Goal: Navigation & Orientation: Find specific page/section

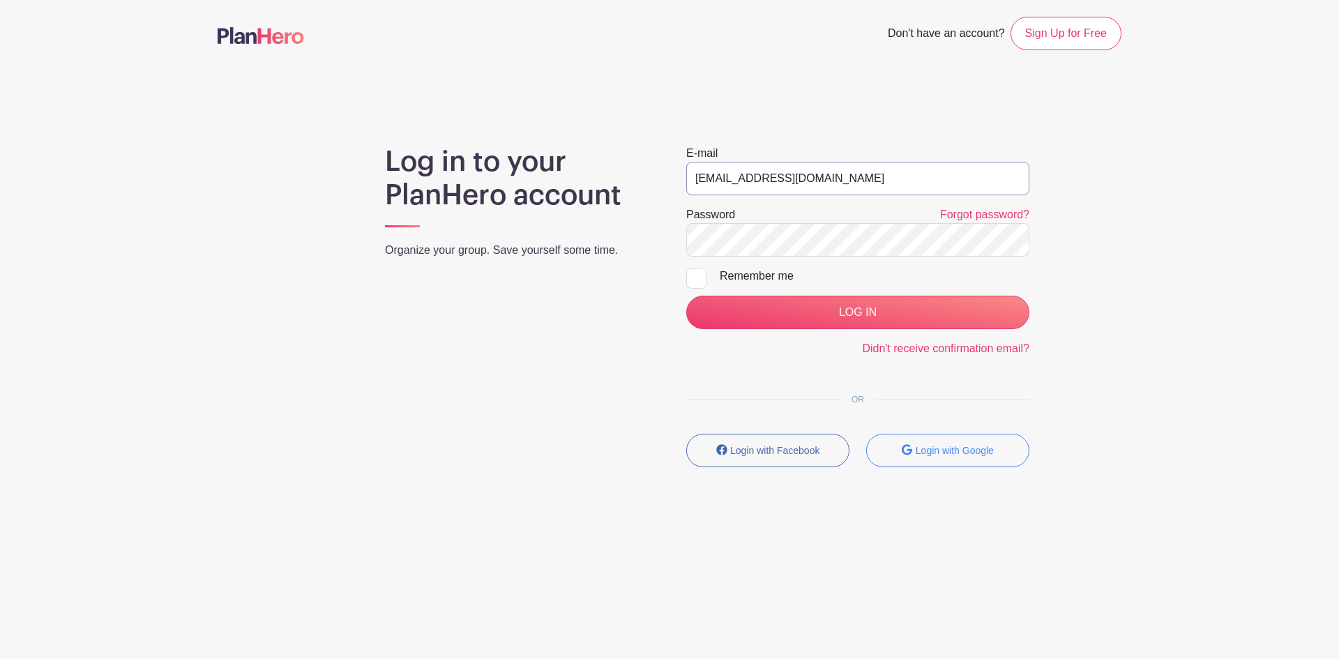
click at [742, 176] on input "[EMAIL_ADDRESS][DOMAIN_NAME]" at bounding box center [857, 178] width 343 height 33
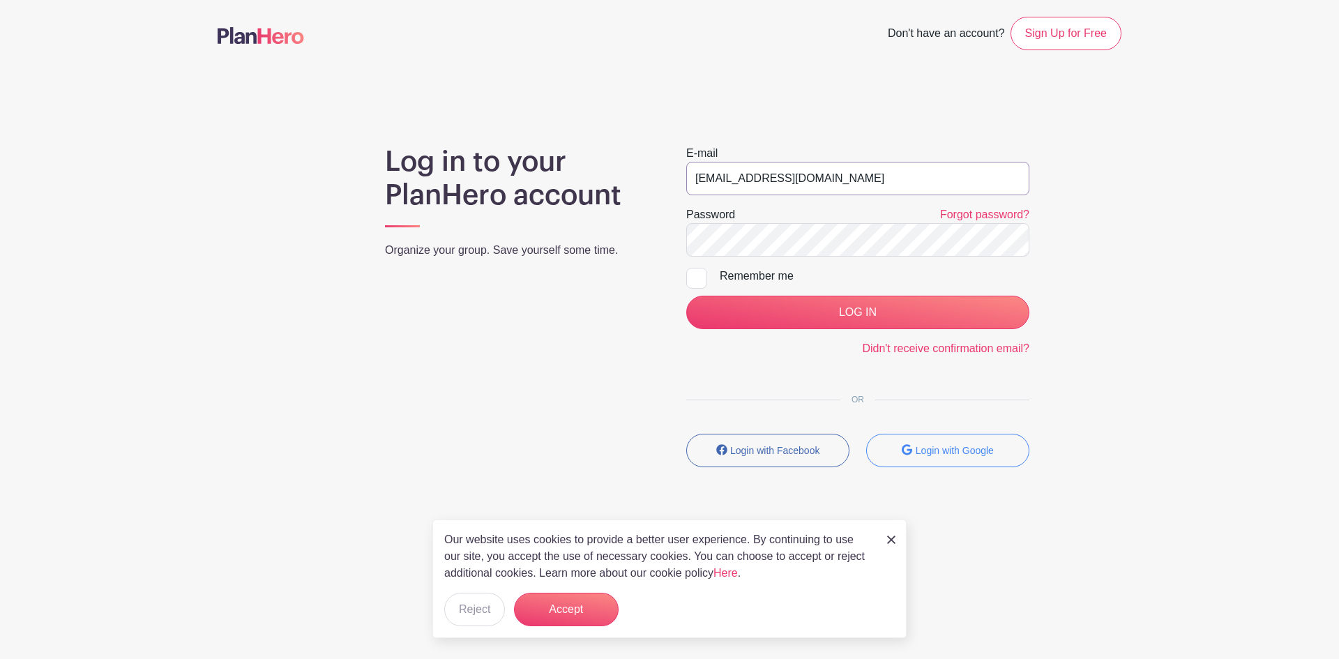
type input "[EMAIL_ADDRESS][DOMAIN_NAME]"
click at [697, 277] on div at bounding box center [696, 278] width 21 height 21
click at [695, 277] on input "Remember me" at bounding box center [690, 272] width 9 height 9
checkbox input "true"
click at [385, 260] on div "Log in to your PlanHero account Organize your group. Save yourself some time. E…" at bounding box center [669, 311] width 903 height 333
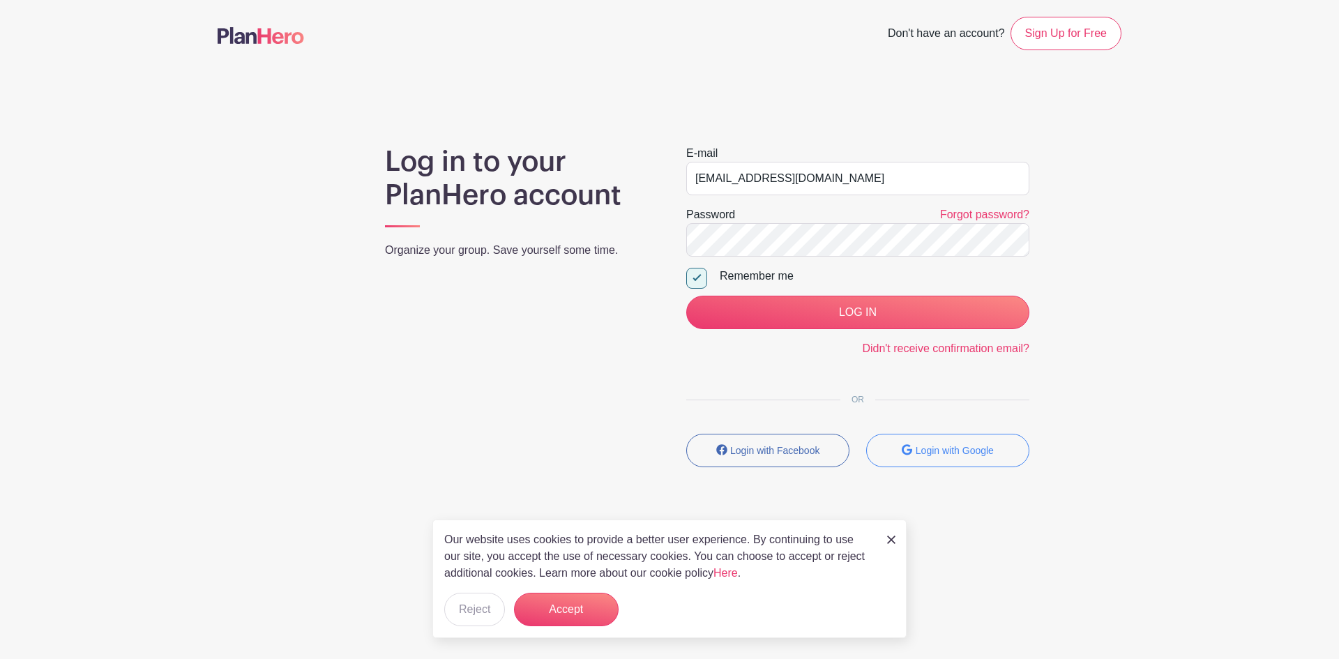
click at [1166, 254] on main "Don't have an account? Sign Up for Free Log in to your PlanHero account Organiz…" at bounding box center [669, 282] width 1339 height 565
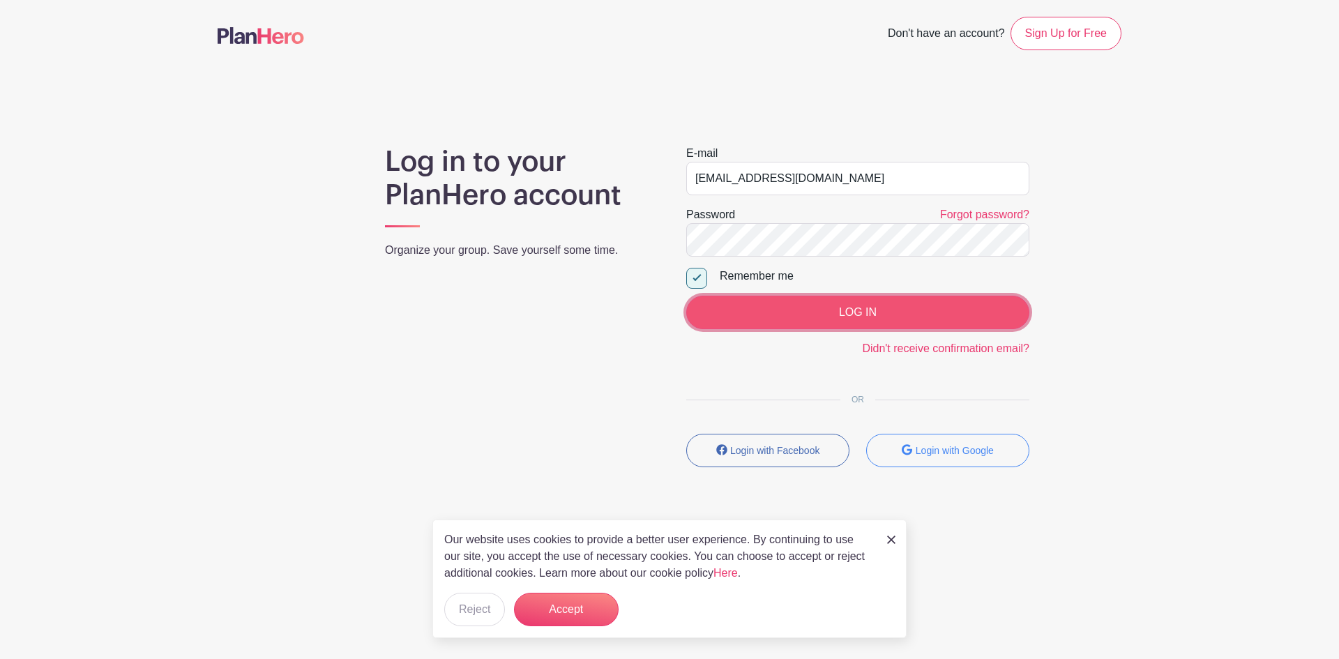
click at [854, 304] on input "LOG IN" at bounding box center [857, 312] width 343 height 33
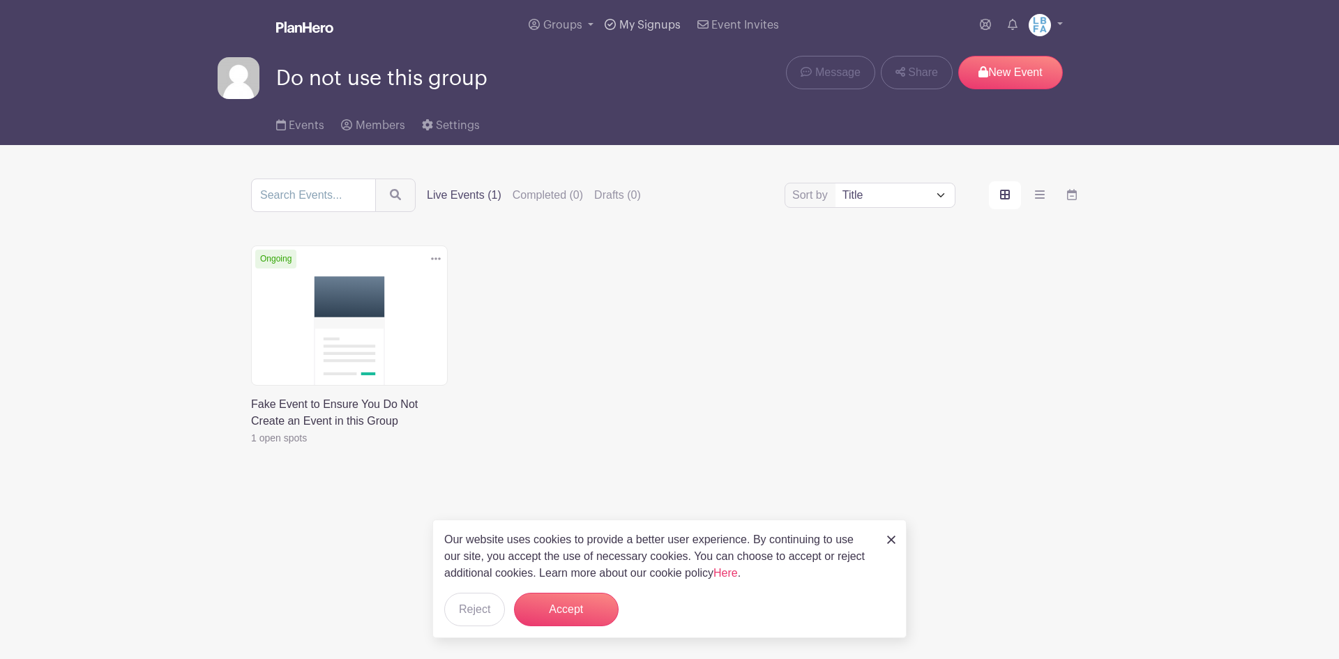
click at [642, 19] on link "My Signups" at bounding box center [642, 25] width 86 height 50
click at [567, 19] on link "Groups" at bounding box center [561, 25] width 76 height 50
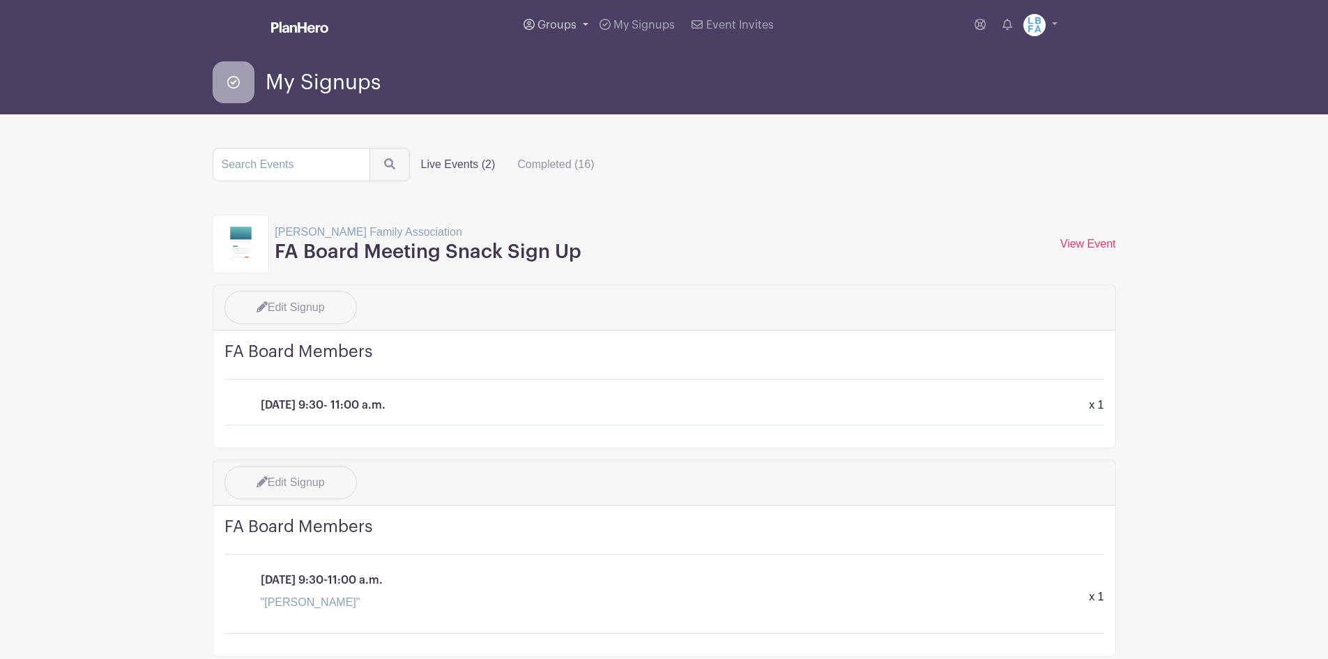
click at [567, 19] on link "Groups" at bounding box center [556, 25] width 76 height 50
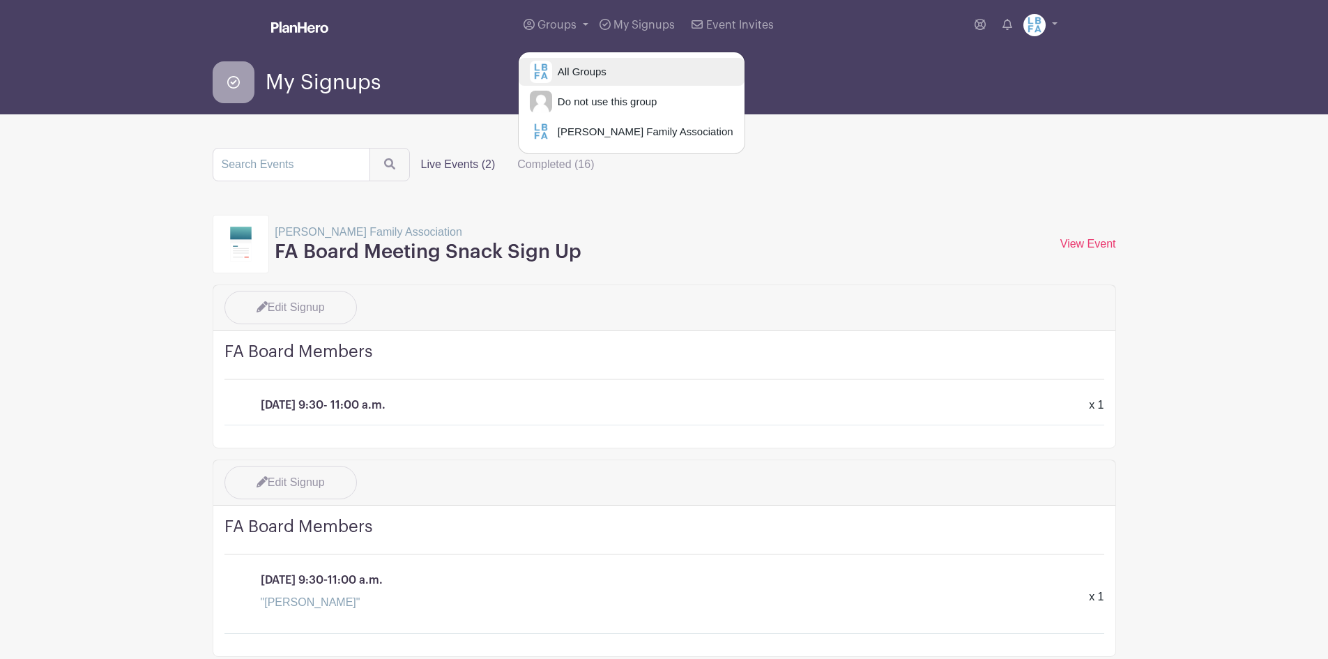
click at [572, 64] on span "All Groups" at bounding box center [579, 72] width 54 height 16
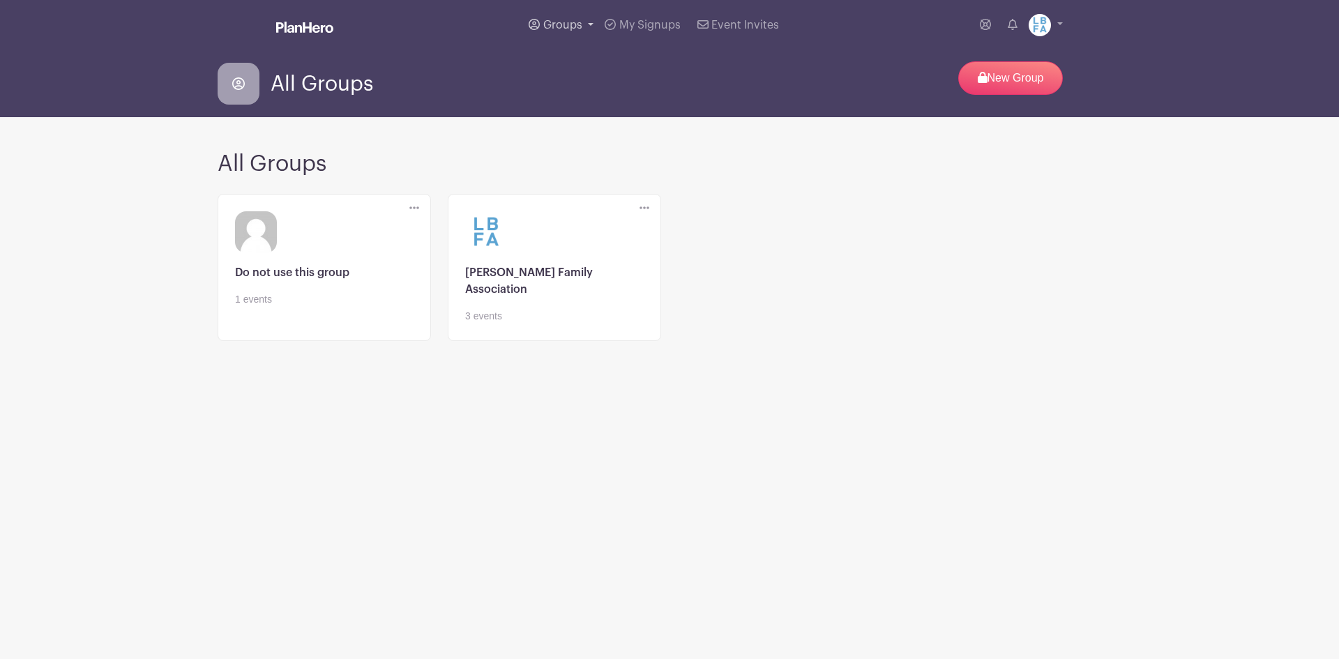
click at [557, 24] on span "Groups" at bounding box center [562, 25] width 39 height 11
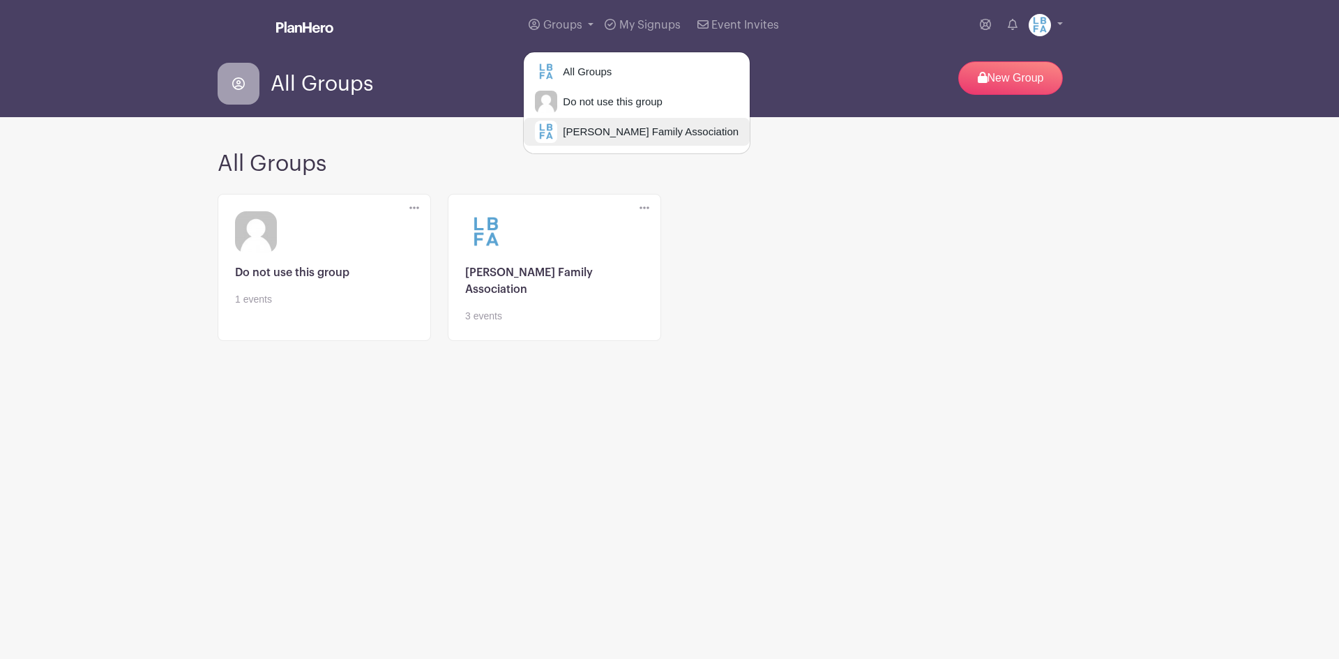
click at [574, 131] on span "Laguna Blanca Family Association" at bounding box center [647, 132] width 181 height 16
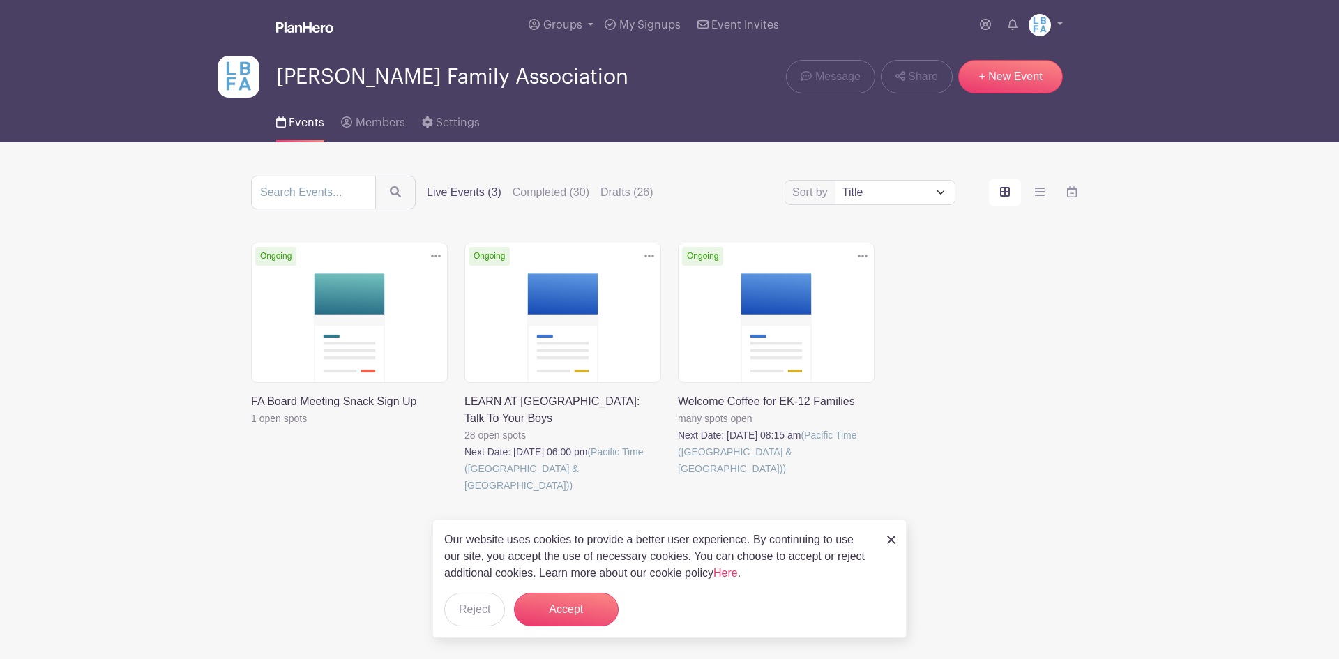
click at [890, 534] on link at bounding box center [891, 539] width 8 height 17
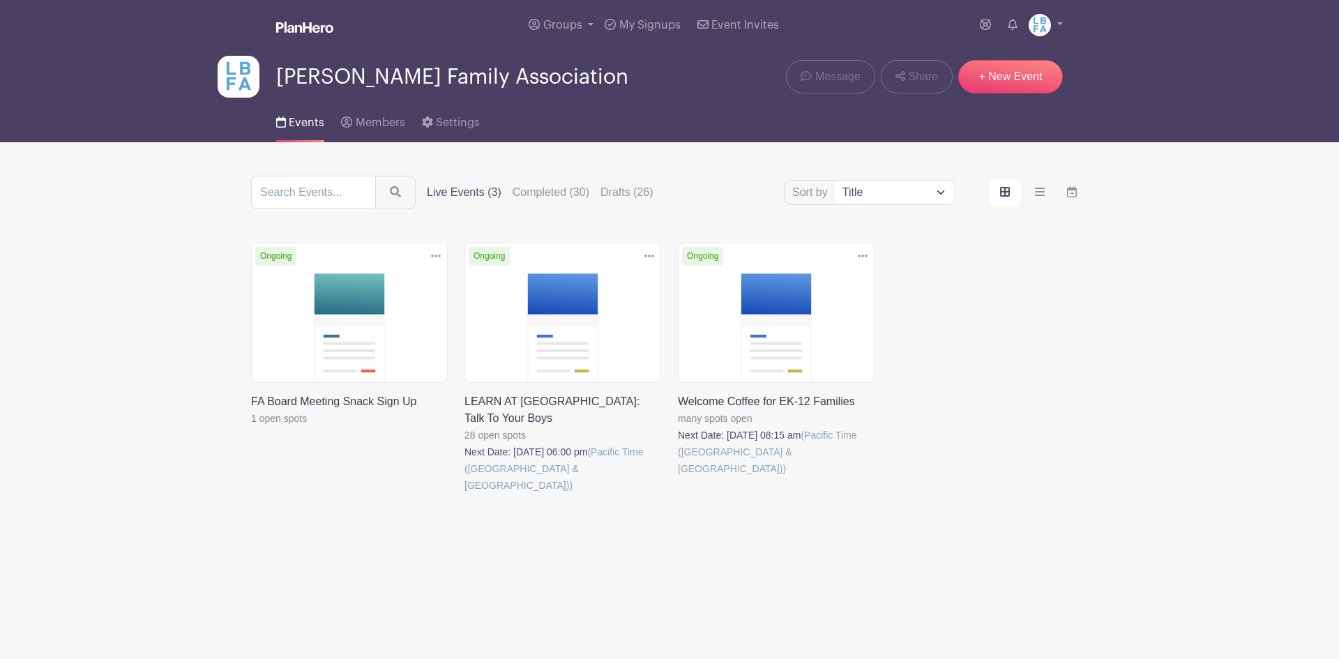
click at [678, 477] on link at bounding box center [678, 477] width 0 height 0
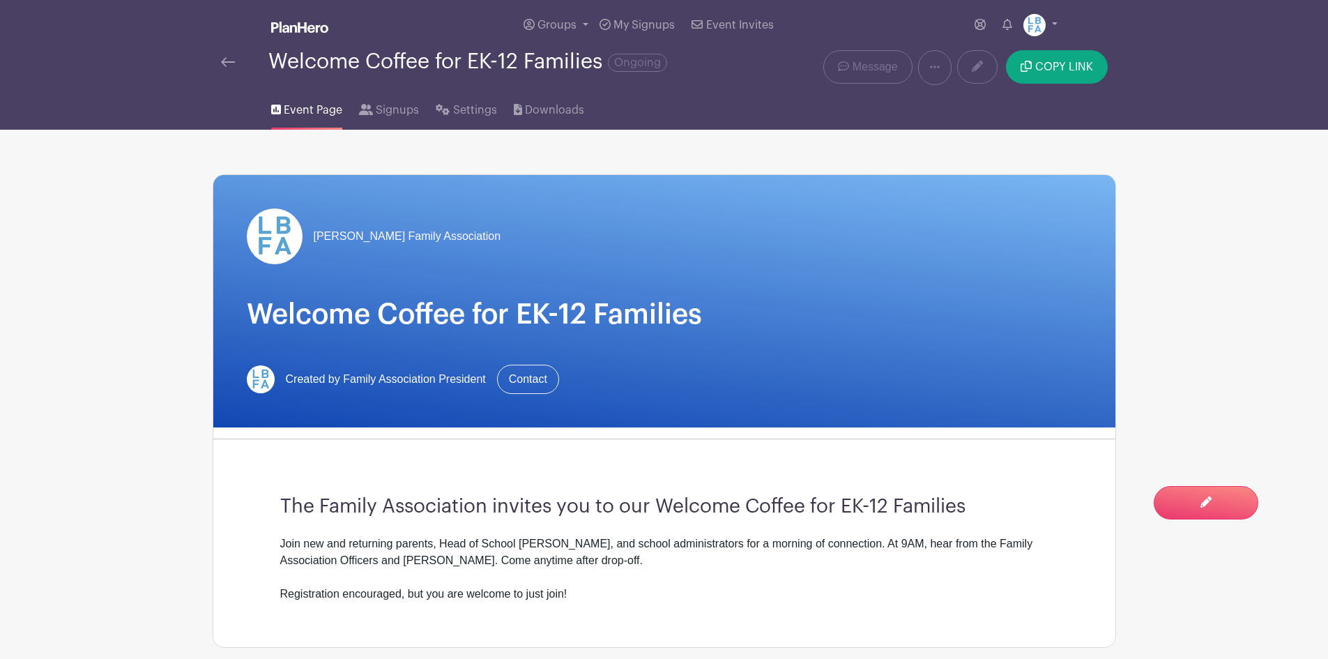
click at [282, 26] on img at bounding box center [299, 27] width 57 height 11
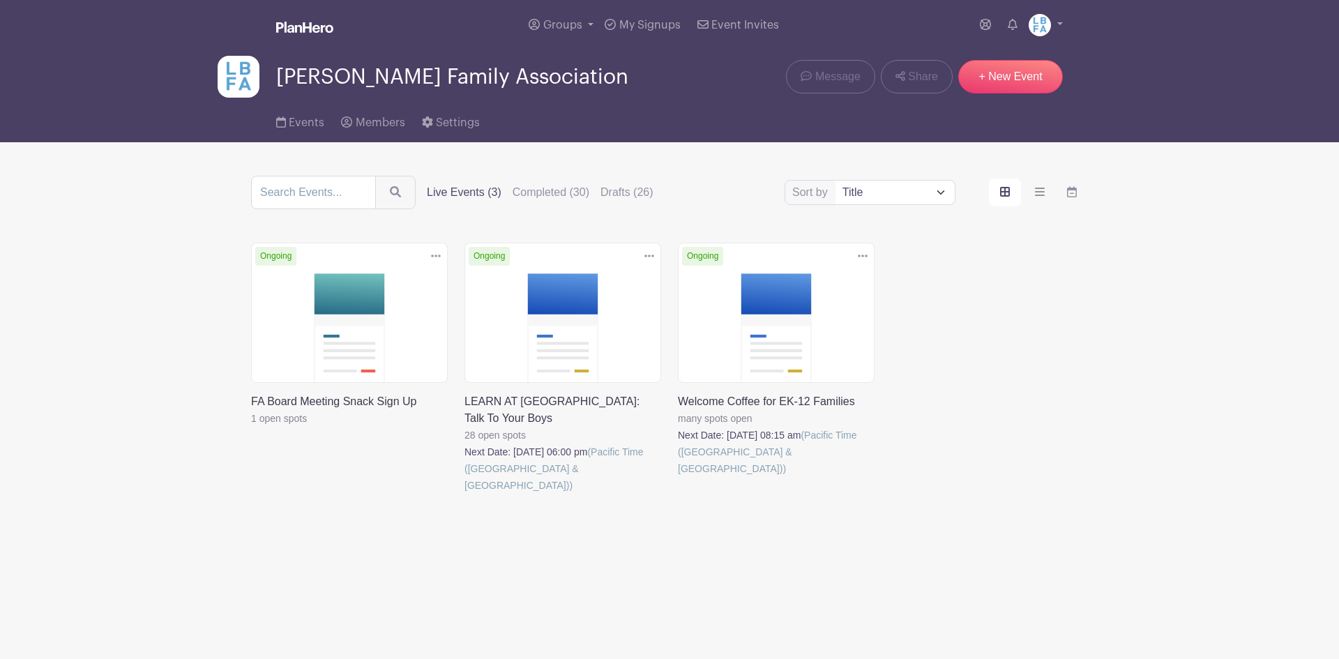
click at [310, 28] on img at bounding box center [304, 27] width 57 height 11
click at [1049, 27] on img at bounding box center [1039, 25] width 22 height 22
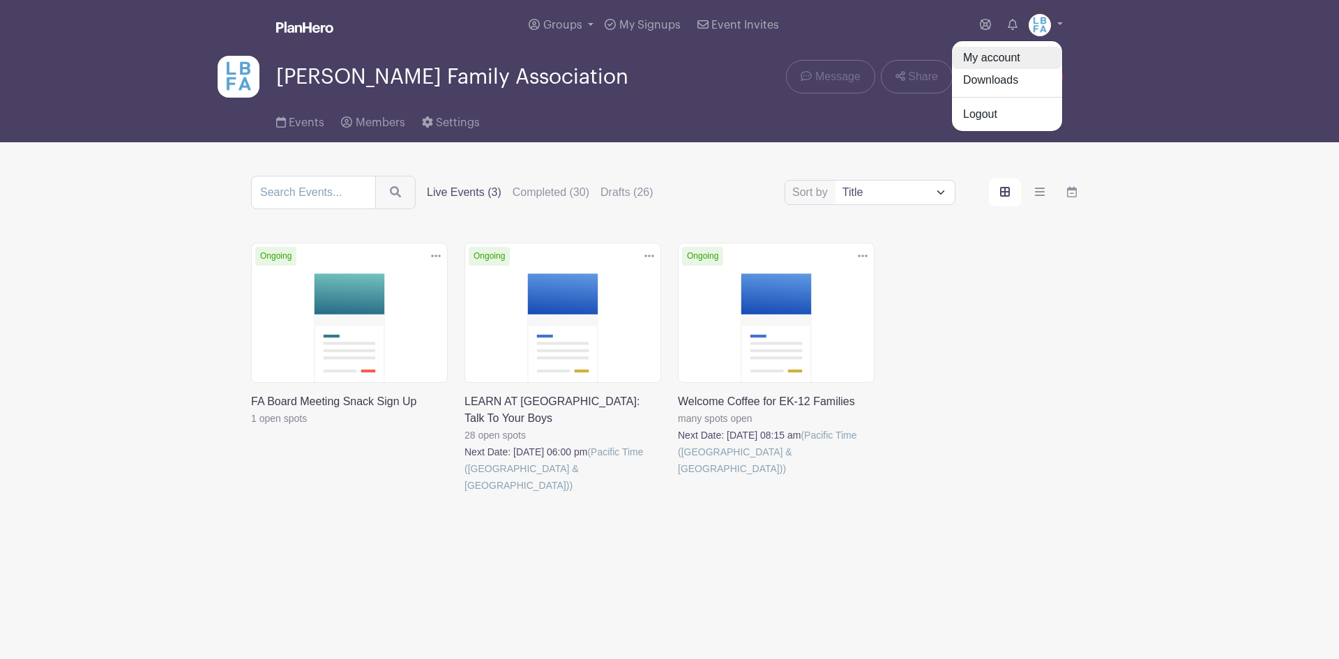
click at [984, 56] on link "My account" at bounding box center [1007, 58] width 110 height 22
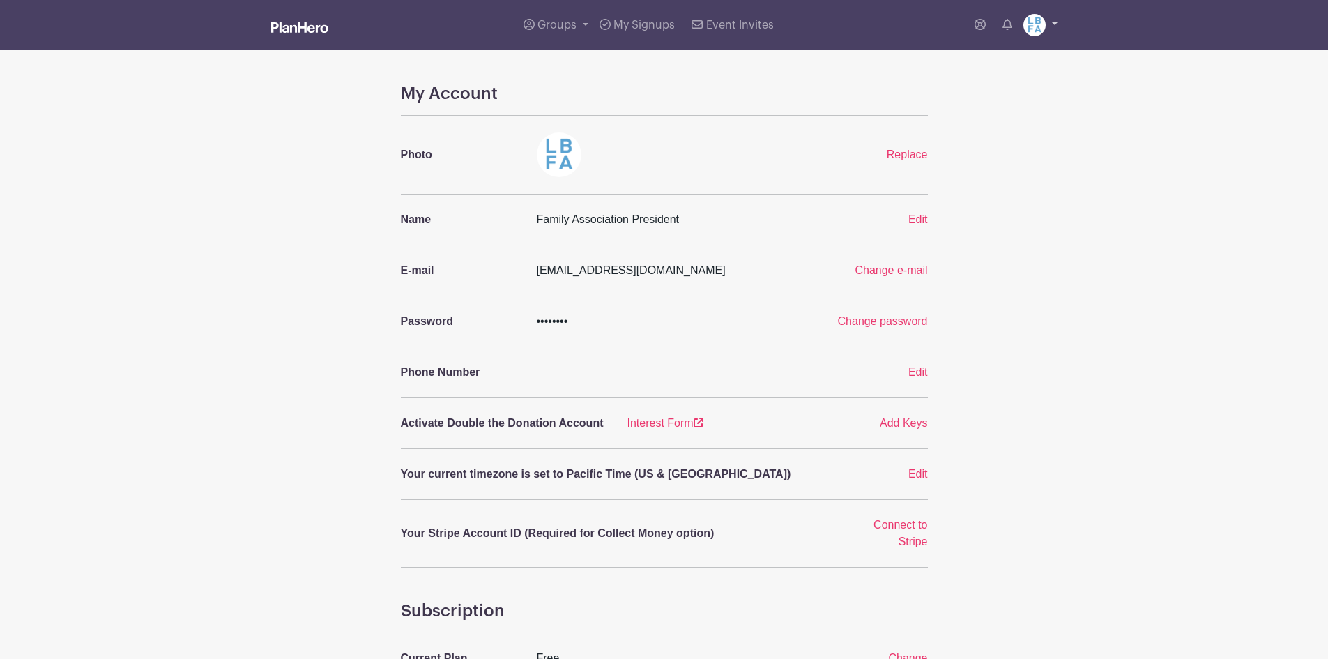
click at [1037, 26] on img at bounding box center [1034, 25] width 22 height 22
click at [993, 51] on link "My account" at bounding box center [1002, 58] width 110 height 22
click at [545, 19] on link "Groups" at bounding box center [556, 25] width 76 height 50
click at [579, 68] on span "All Groups" at bounding box center [579, 72] width 54 height 16
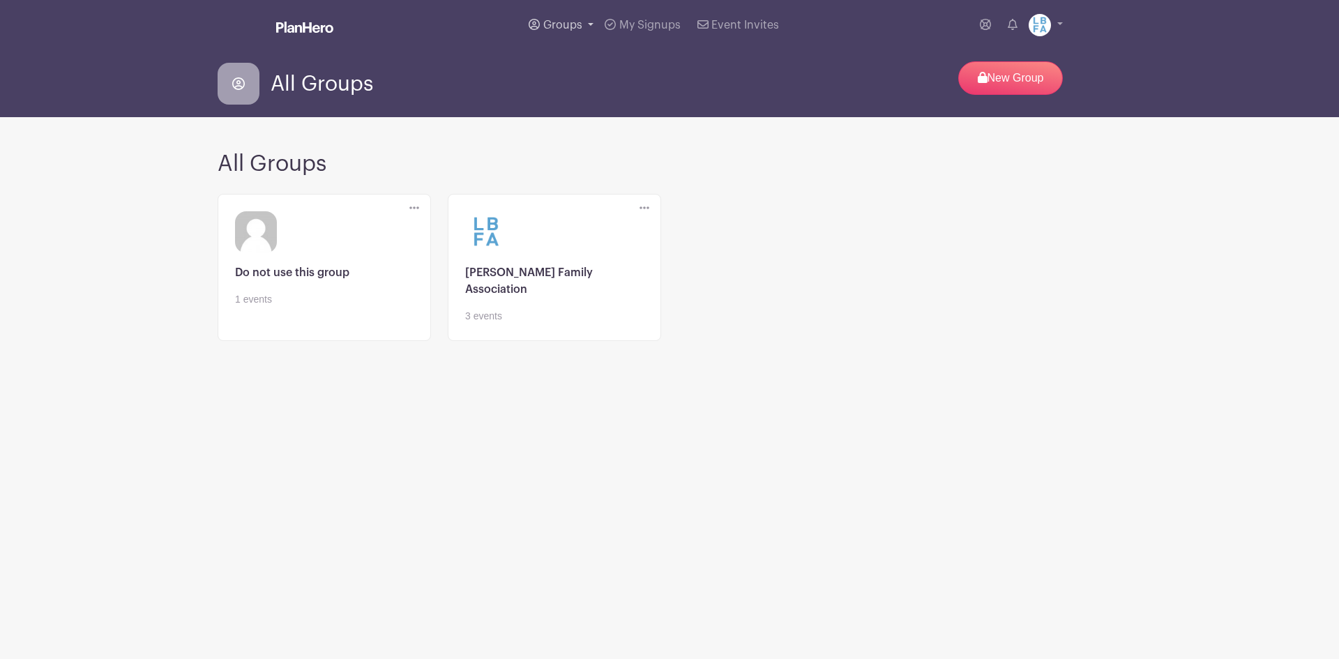
click at [556, 27] on span "Groups" at bounding box center [562, 25] width 39 height 11
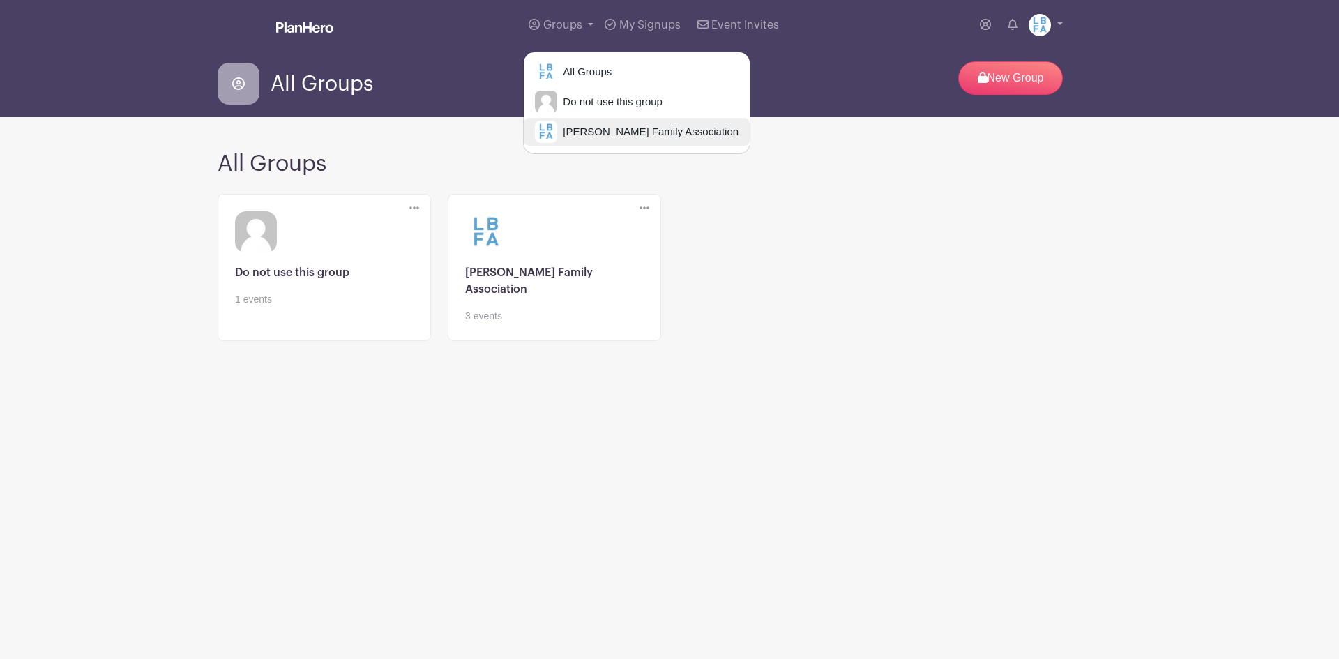
click at [590, 124] on span "Laguna Blanca Family Association" at bounding box center [647, 132] width 181 height 16
